Goal: Task Accomplishment & Management: Manage account settings

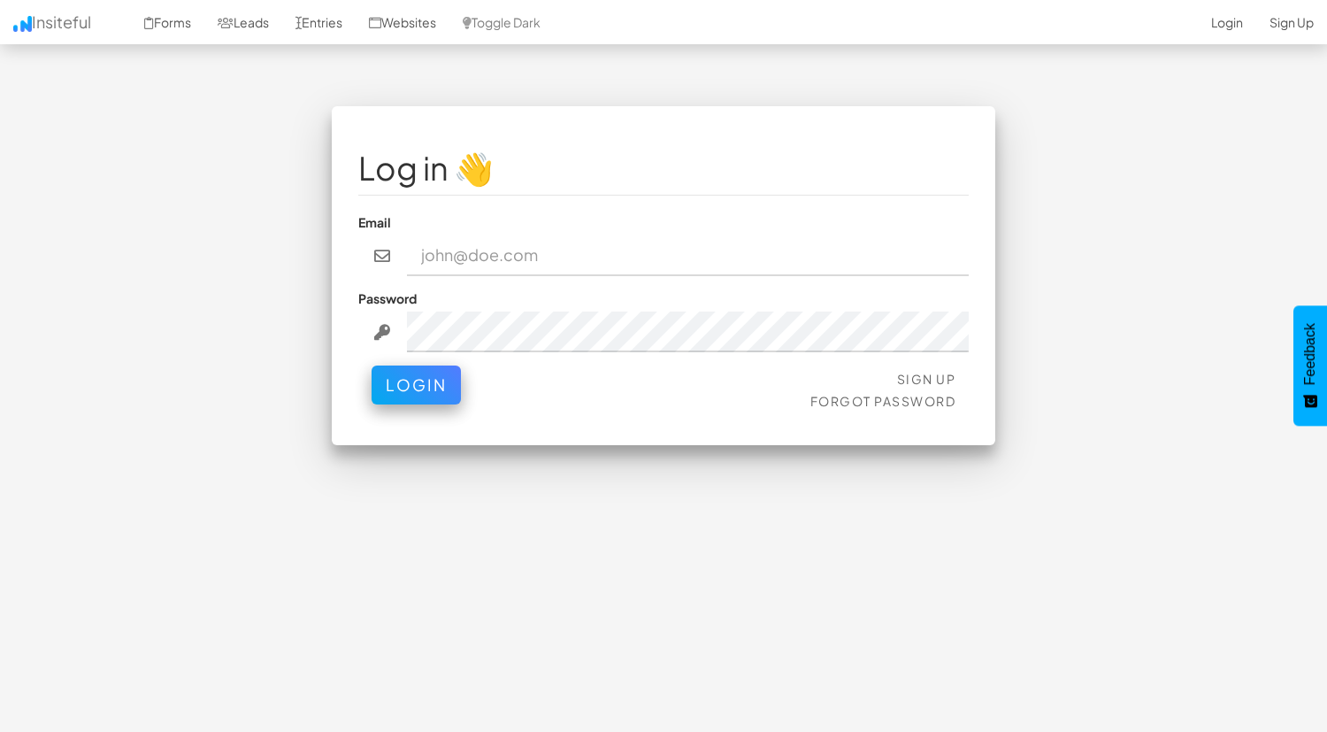
click at [478, 255] on input "email" at bounding box center [688, 255] width 563 height 41
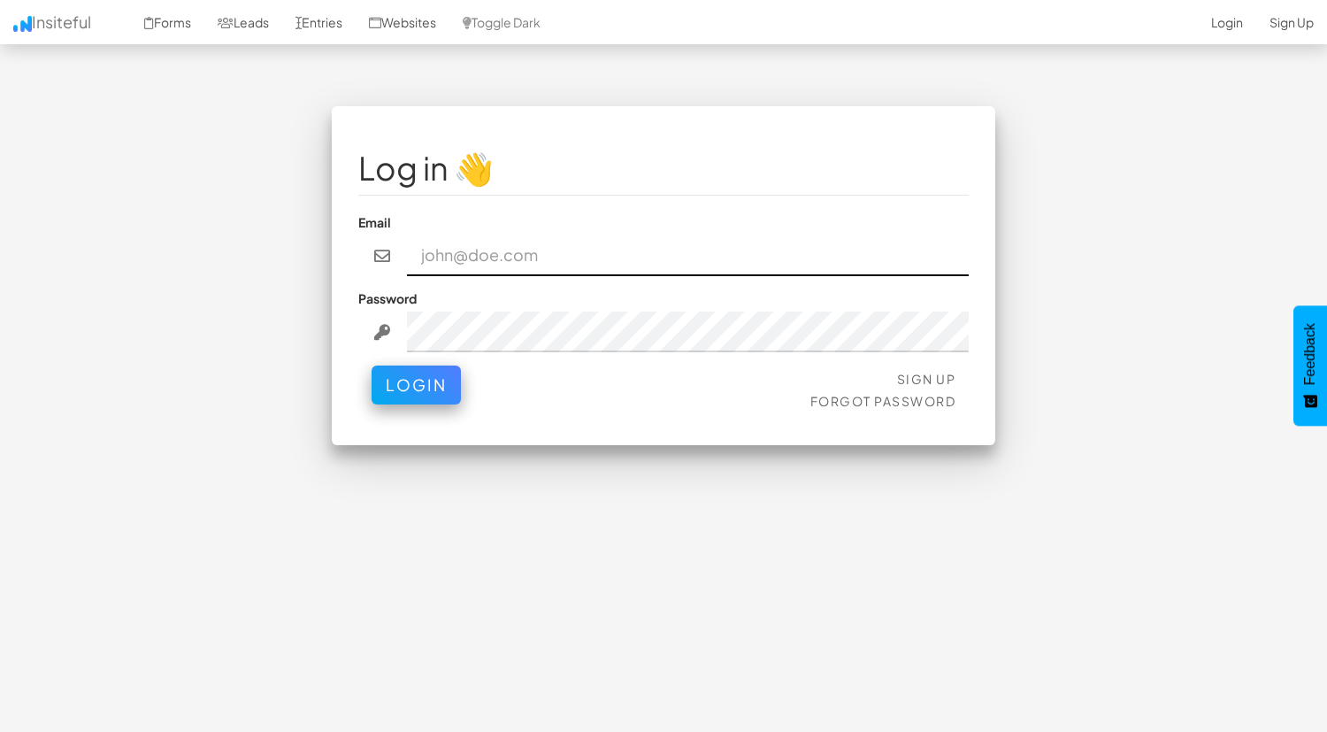
paste input "ccooper@approvely.com"
type input "ccooper@approvely.com"
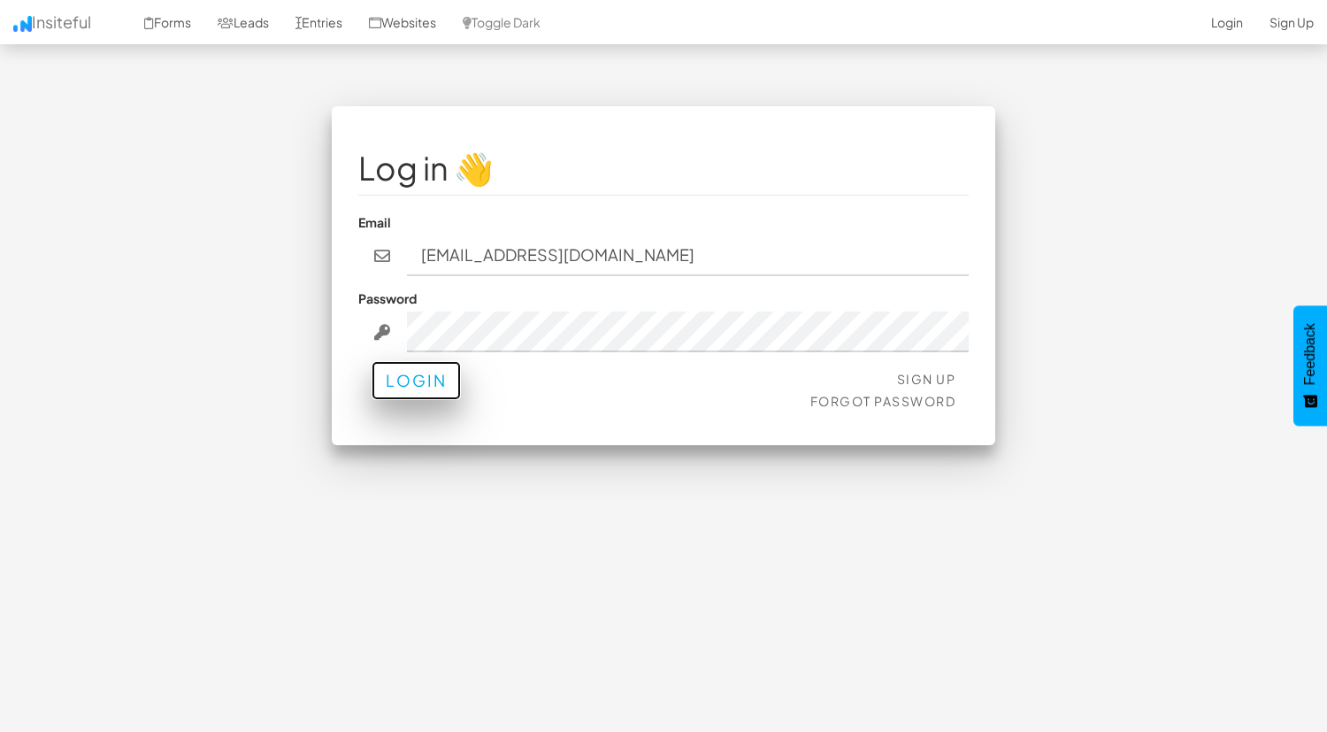
click at [405, 378] on button "Login" at bounding box center [416, 380] width 89 height 39
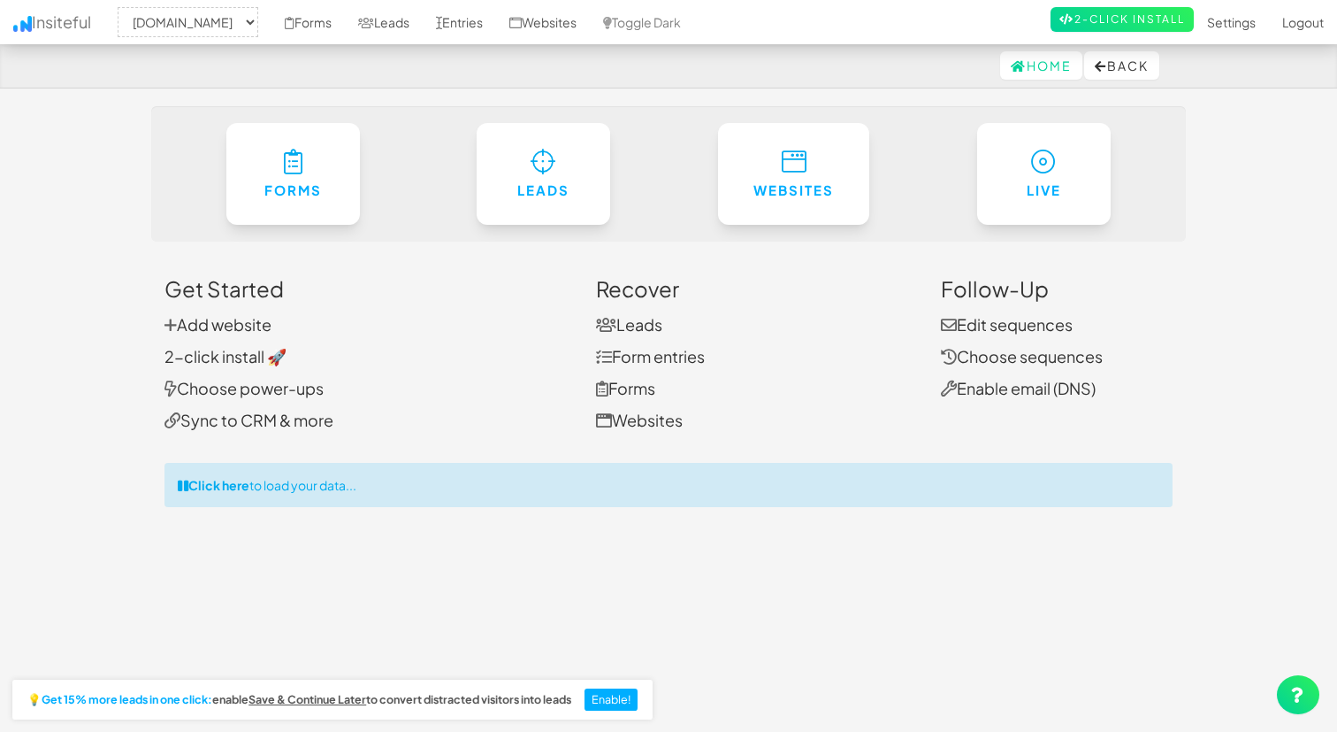
select select "2434"
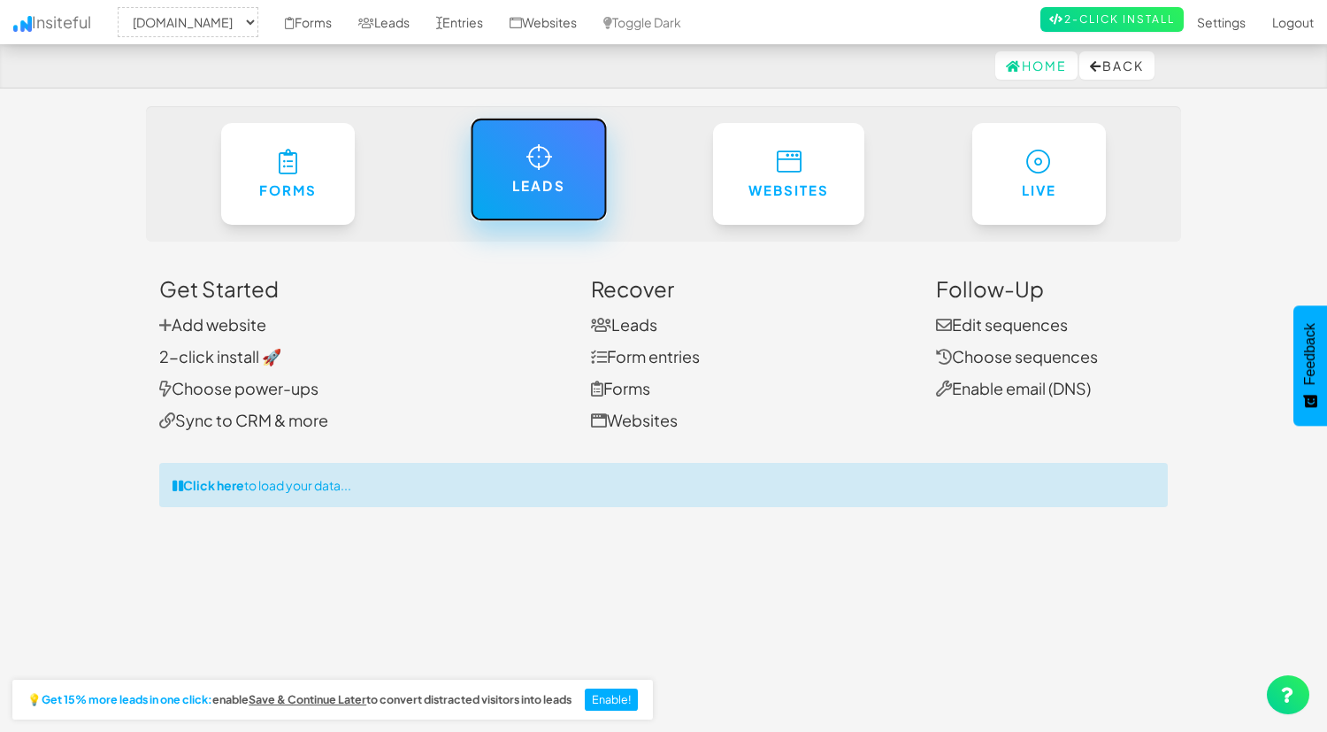
click at [551, 179] on h6 "Leads" at bounding box center [538, 186] width 65 height 15
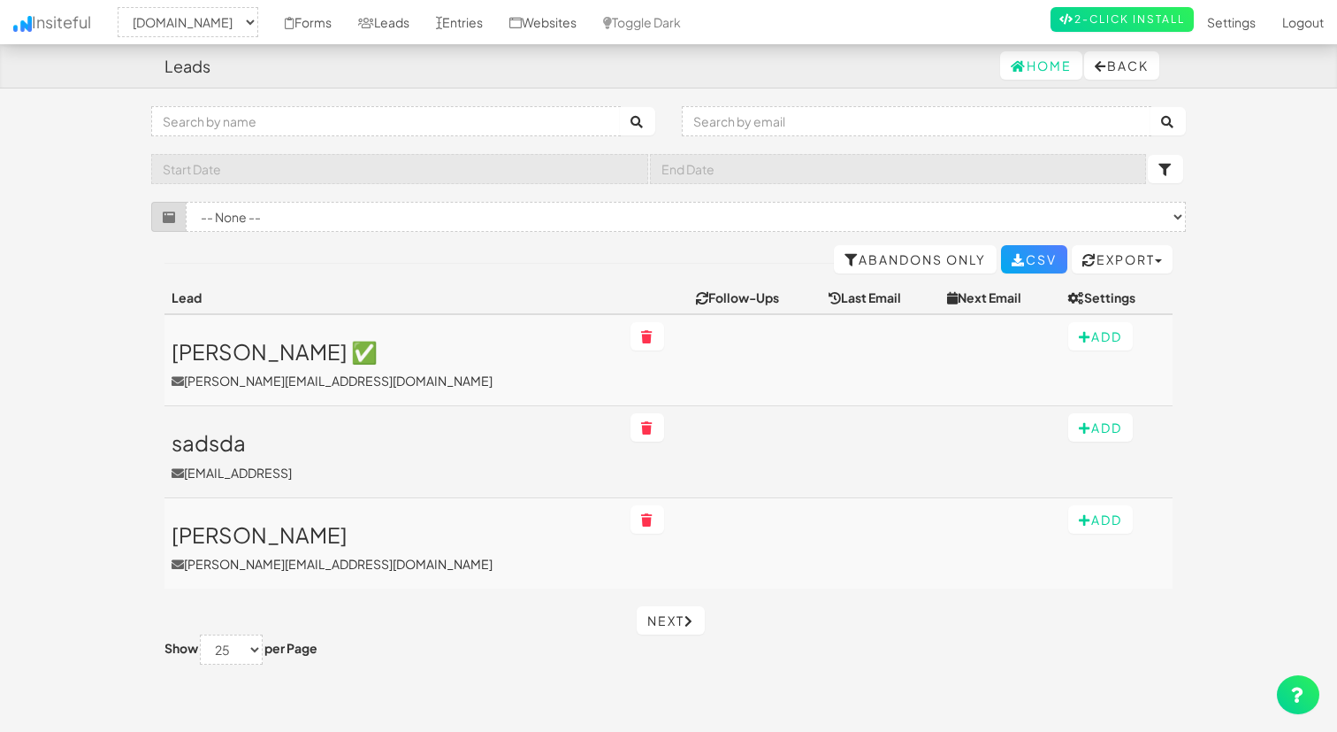
select select "2434"
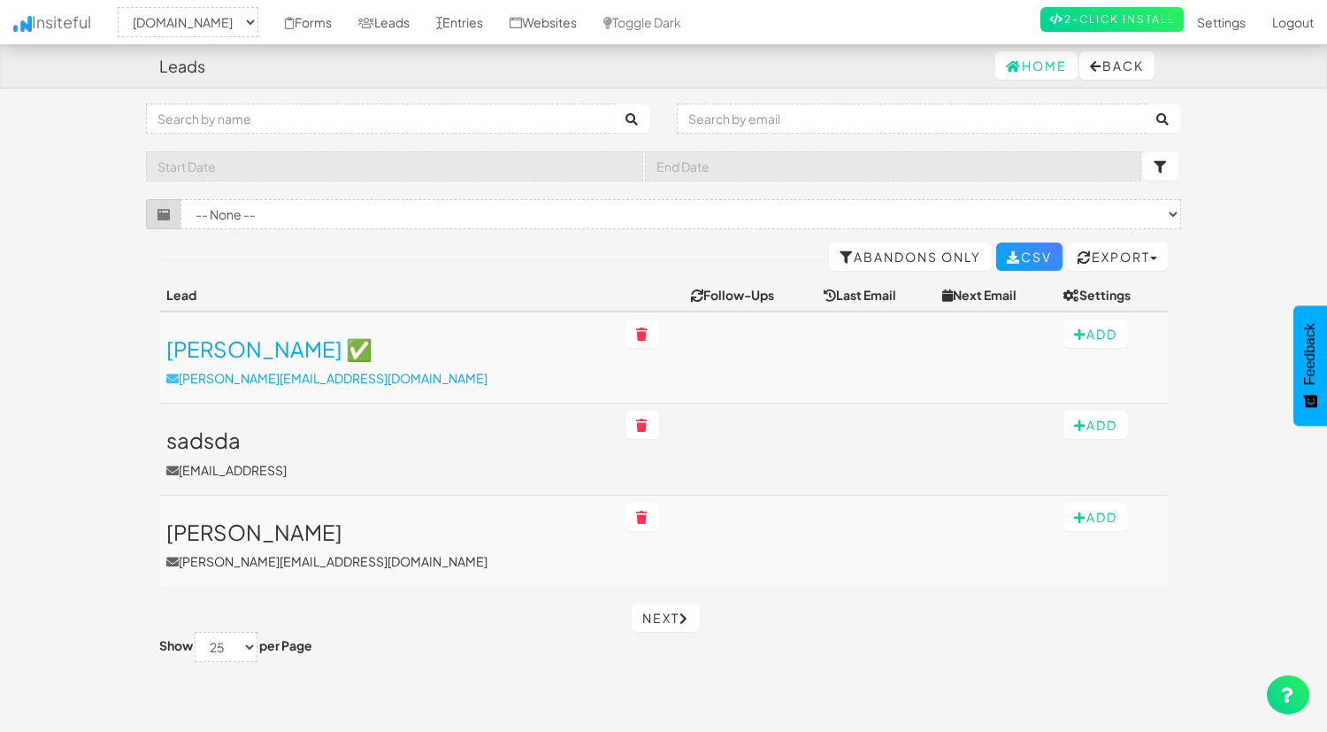
scroll to position [2, 0]
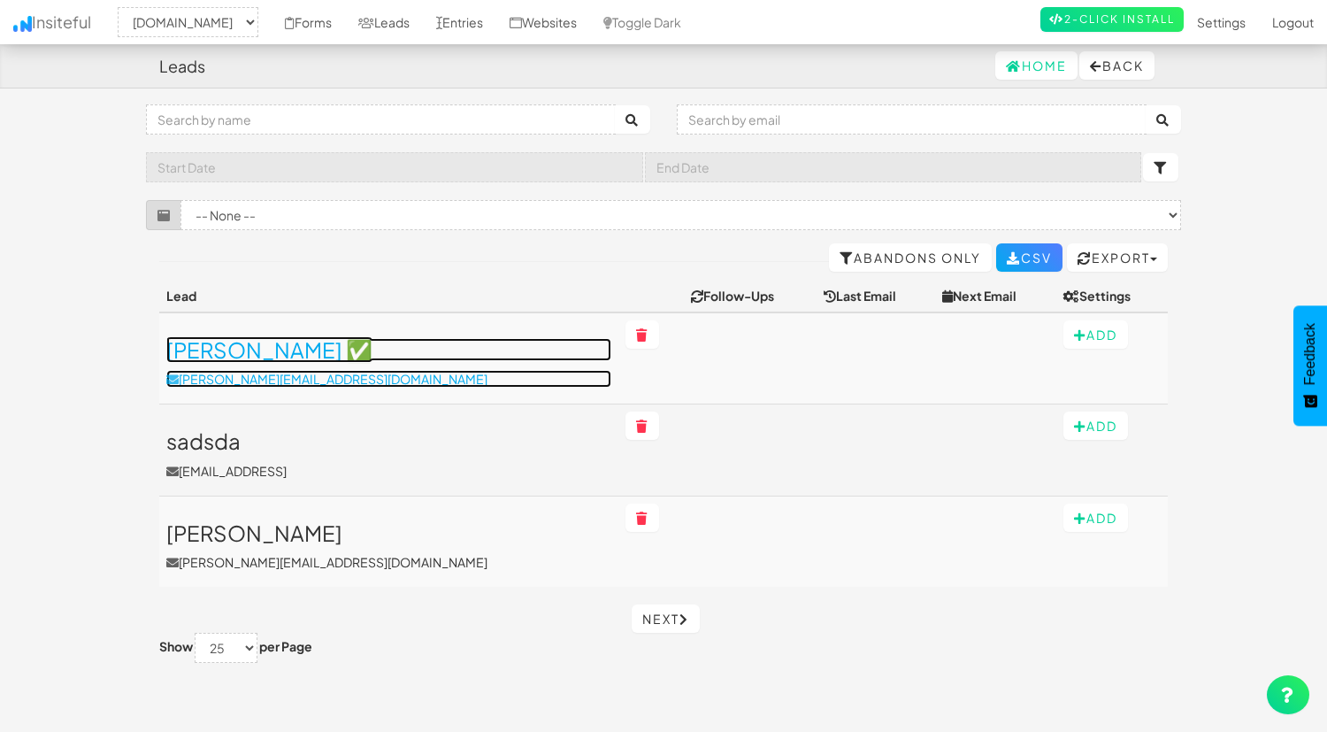
click at [226, 356] on h3 "Nadine ✅" at bounding box center [388, 349] width 445 height 23
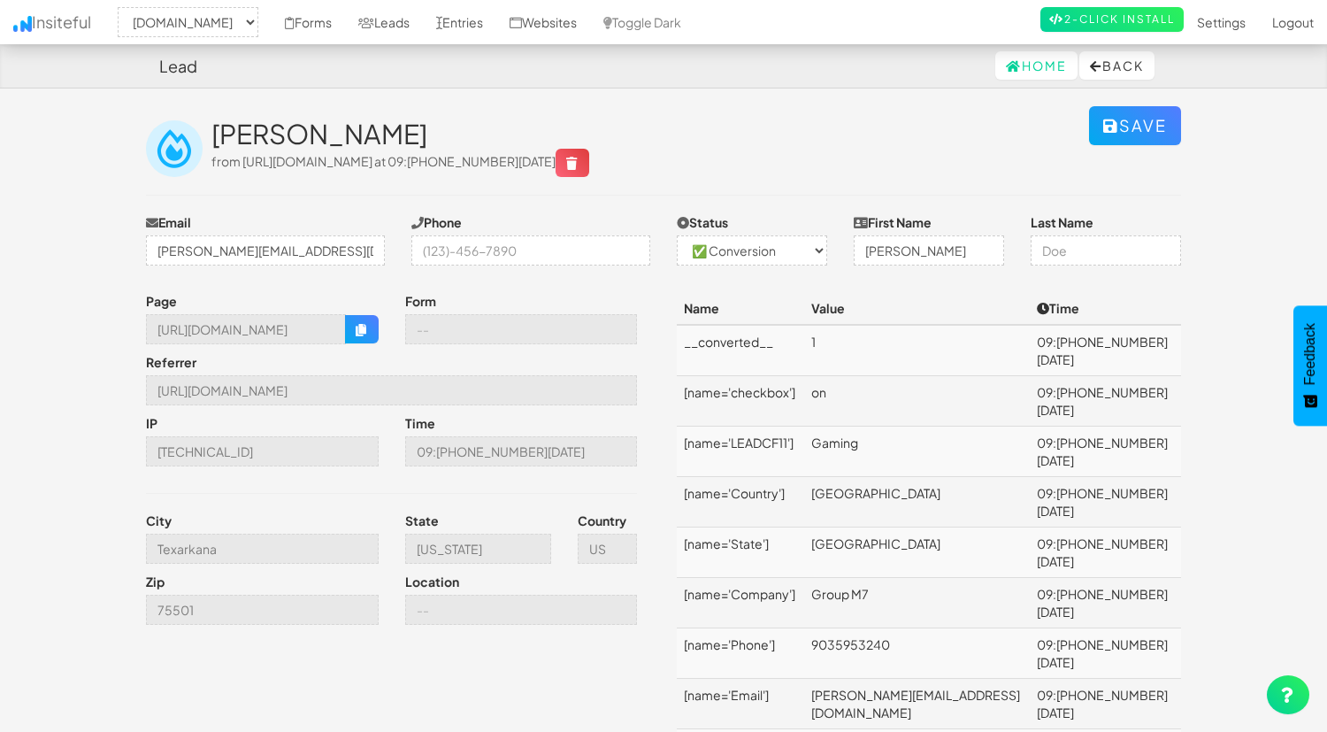
select select "2434"
select select "1"
